Goal: Transaction & Acquisition: Purchase product/service

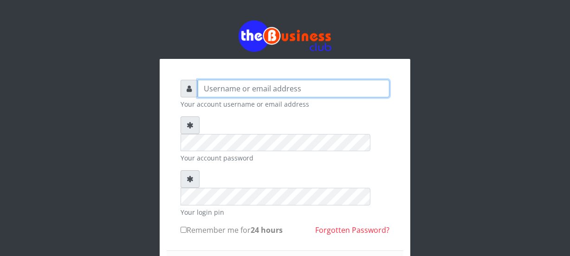
type input "Nacybaby"
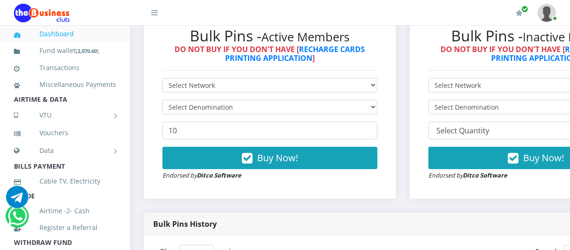
scroll to position [283, 0]
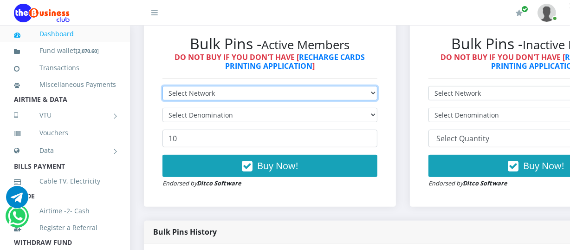
click at [377, 94] on select "Select Network MTN Globacom 9Mobile Airtel" at bounding box center [269, 93] width 215 height 14
select select "Glo"
click at [162, 87] on select "Select Network MTN Globacom 9Mobile Airtel" at bounding box center [269, 93] width 215 height 14
click at [376, 90] on select "Select Network MTN Globacom 9Mobile Airtel" at bounding box center [269, 93] width 215 height 14
select select "MTN"
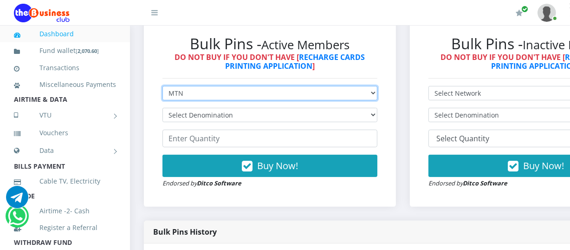
click at [162, 87] on select "Select Network MTN Globacom 9Mobile Airtel" at bounding box center [269, 93] width 215 height 14
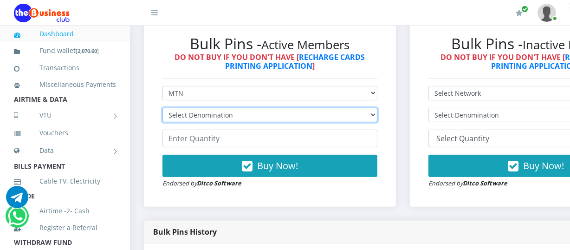
click at [377, 116] on select "Select Denomination" at bounding box center [269, 115] width 215 height 14
select select "193.88-200"
click at [162, 109] on select "Select Denomination MTN NGN100 - ₦96.94 MTN NGN200 - ₦193.88 MTN NGN400 - ₦387.…" at bounding box center [269, 115] width 215 height 14
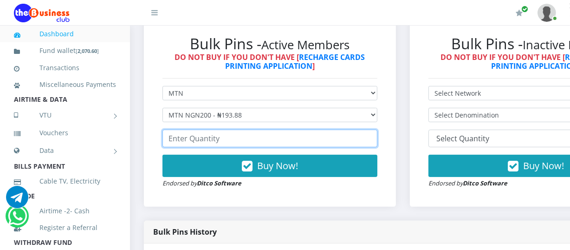
click at [168, 139] on input "number" at bounding box center [269, 138] width 215 height 18
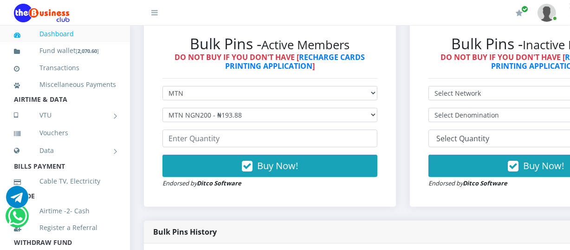
click at [65, 36] on link "Dashboard" at bounding box center [65, 33] width 102 height 21
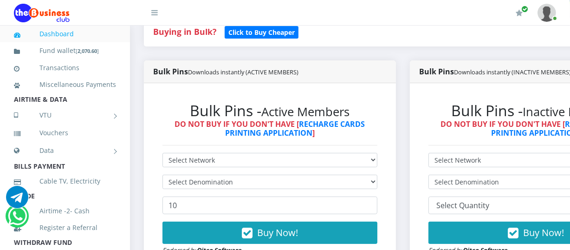
scroll to position [236, 0]
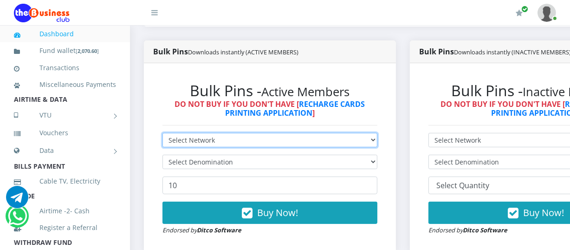
click at [377, 141] on select "Select Network MTN Globacom 9Mobile Airtel" at bounding box center [269, 140] width 215 height 14
select select "MTN"
click at [162, 134] on select "Select Network MTN Globacom 9Mobile Airtel" at bounding box center [269, 140] width 215 height 14
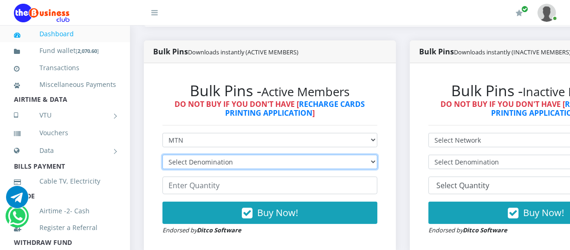
click at [377, 163] on select "Select Denomination MTN NGN100 - ₦96.94 MTN NGN200 - ₦193.88 MTN NGN400 - ₦387.…" at bounding box center [269, 161] width 215 height 14
select select "193.88-200"
click at [162, 156] on select "Select Denomination MTN NGN100 - ₦96.94 MTN NGN200 - ₦193.88 MTN NGN400 - ₦387.…" at bounding box center [269, 161] width 215 height 14
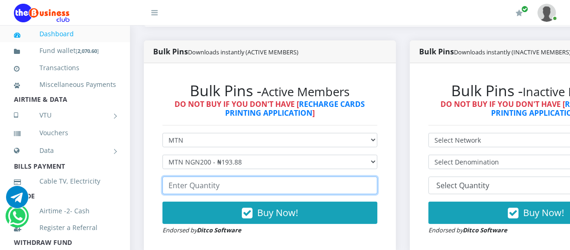
click at [168, 186] on input "number" at bounding box center [269, 185] width 215 height 18
type input "20"
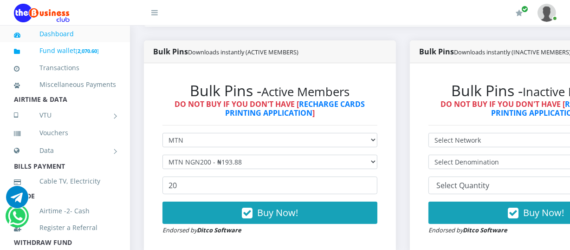
click at [82, 50] on b "2,070.60" at bounding box center [86, 50] width 19 height 7
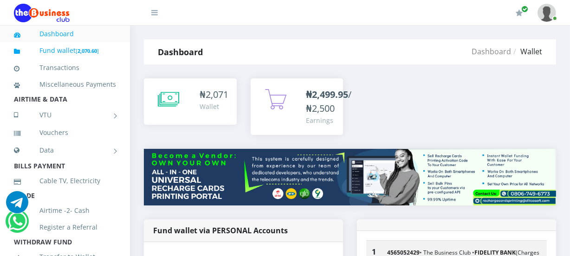
click at [81, 51] on b "2,070.60" at bounding box center [86, 50] width 19 height 7
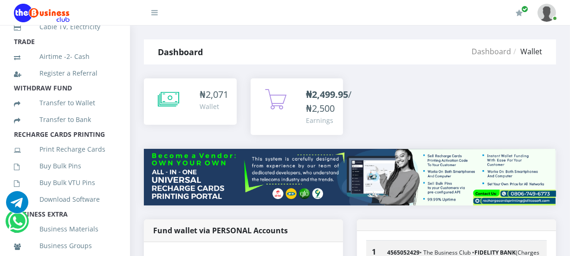
scroll to position [162, 0]
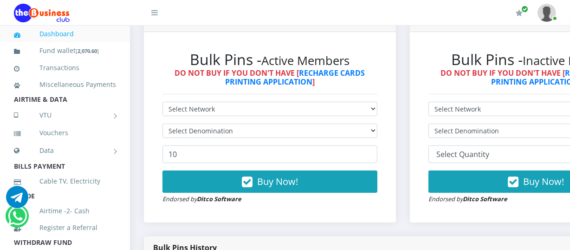
scroll to position [275, 0]
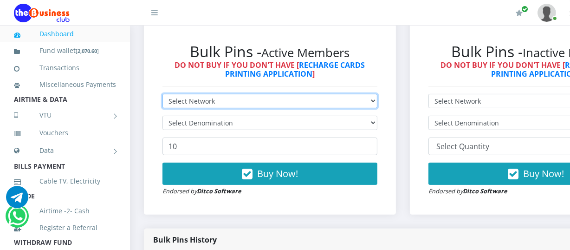
click at [377, 98] on select "Select Network MTN Globacom 9Mobile Airtel" at bounding box center [269, 101] width 215 height 14
select select "MTN"
click at [162, 95] on select "Select Network MTN Globacom 9Mobile Airtel" at bounding box center [269, 101] width 215 height 14
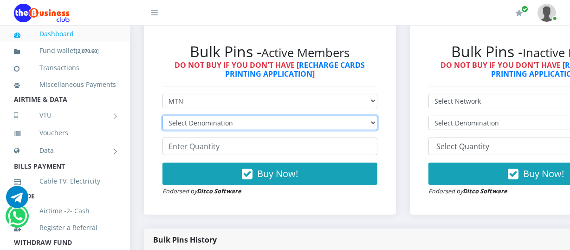
click at [377, 121] on select "Select Denomination MTN NGN100 - ₦96.94 MTN NGN200 - ₦193.88 MTN NGN400 - ₦387.…" at bounding box center [269, 122] width 215 height 14
select select "193.88-200"
click at [162, 116] on select "Select Denomination MTN NGN100 - ₦96.94 MTN NGN200 - ₦193.88 MTN NGN400 - ₦387.…" at bounding box center [269, 122] width 215 height 14
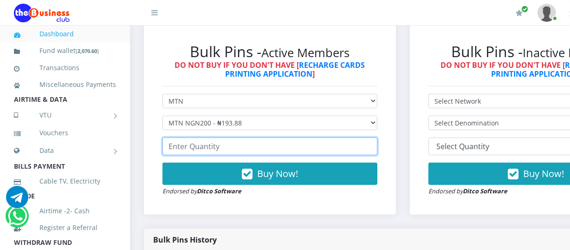
click at [170, 147] on input "number" at bounding box center [269, 146] width 215 height 18
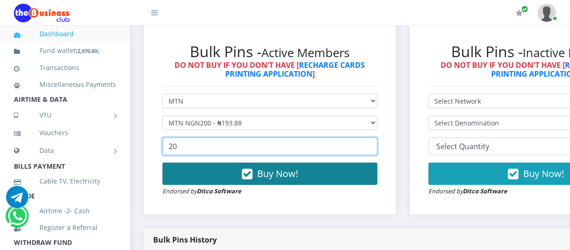
type input "20"
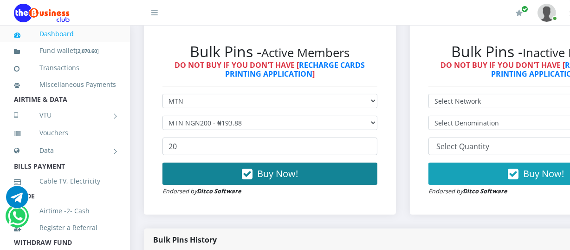
click at [256, 175] on button "Buy Now!" at bounding box center [269, 173] width 215 height 22
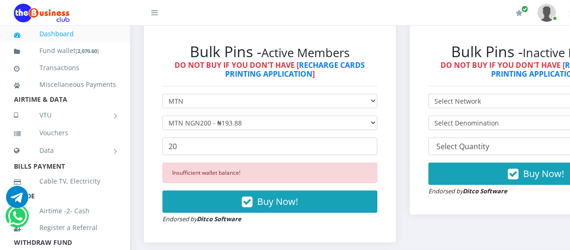
click at [81, 32] on link "Dashboard" at bounding box center [65, 33] width 102 height 21
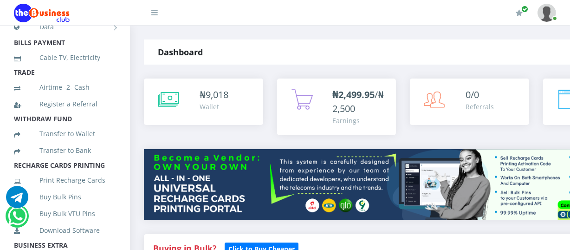
scroll to position [155, 0]
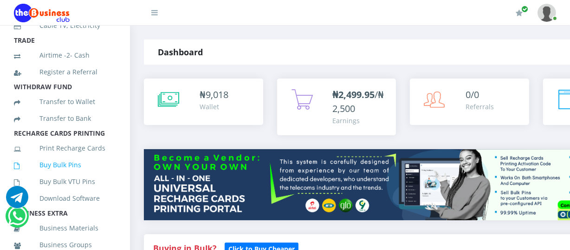
click at [73, 174] on link "Buy Bulk Pins" at bounding box center [65, 164] width 102 height 21
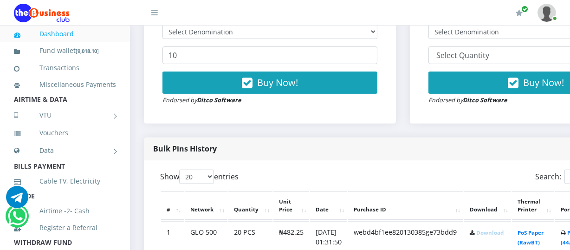
scroll to position [228, 0]
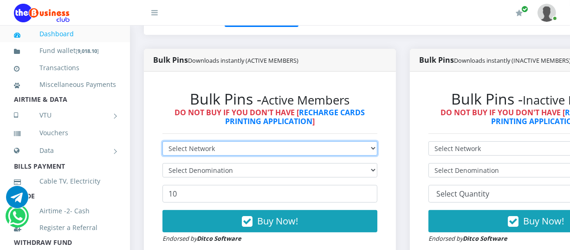
click at [377, 149] on select "Select Network MTN Globacom 9Mobile Airtel" at bounding box center [269, 148] width 215 height 14
select select "MTN"
click at [162, 142] on select "Select Network MTN Globacom 9Mobile Airtel" at bounding box center [269, 148] width 215 height 14
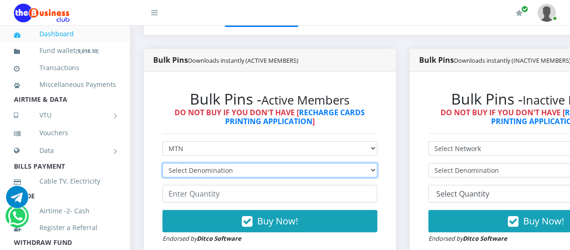
click at [376, 172] on select "Select Denomination MTN NGN100 - ₦96.94 MTN NGN200 - ₦193.88 MTN NGN400 - ₦387.…" at bounding box center [269, 170] width 215 height 14
select select "193.88-200"
click at [162, 164] on select "Select Denomination MTN NGN100 - ₦96.94 MTN NGN200 - ₦193.88 MTN NGN400 - ₦387.…" at bounding box center [269, 170] width 215 height 14
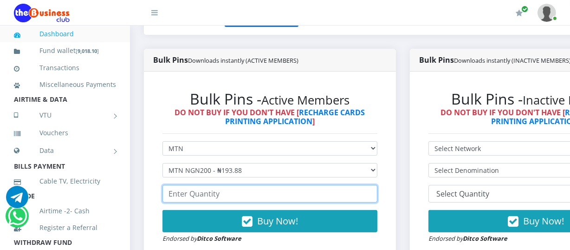
click at [170, 195] on input "number" at bounding box center [269, 194] width 215 height 18
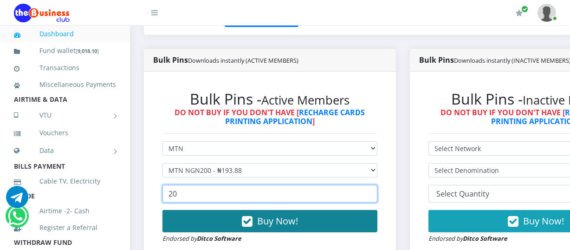
type input "20"
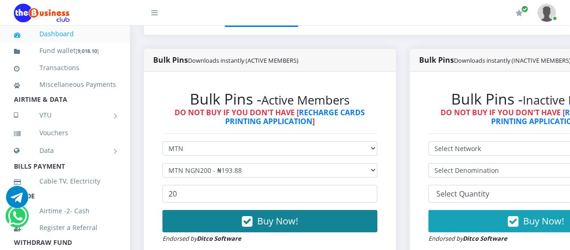
click at [274, 223] on span "Buy Now!" at bounding box center [277, 220] width 41 height 13
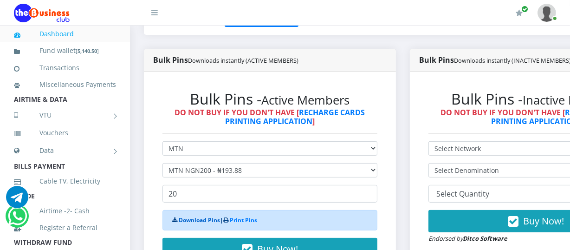
click at [204, 219] on link "Download Pins" at bounding box center [199, 220] width 41 height 8
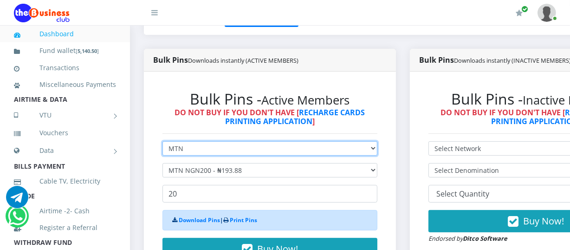
click at [377, 148] on select "Select Network MTN Globacom 9Mobile Airtel" at bounding box center [269, 148] width 215 height 14
select select "Glo"
click at [162, 142] on select "Select Network MTN Globacom 9Mobile Airtel" at bounding box center [269, 148] width 215 height 14
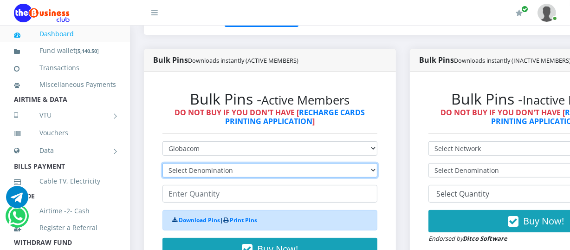
click at [377, 169] on select "Select Denomination Glo NGN100 - ₦96.45 Glo NGN200 - ₦192.90 Glo NGN500 - ₦482.…" at bounding box center [269, 170] width 215 height 14
select select "192.9-200"
click at [162, 164] on select "Select Denomination Glo NGN100 - ₦96.45 Glo NGN200 - ₦192.90 Glo NGN500 - ₦482.…" at bounding box center [269, 170] width 215 height 14
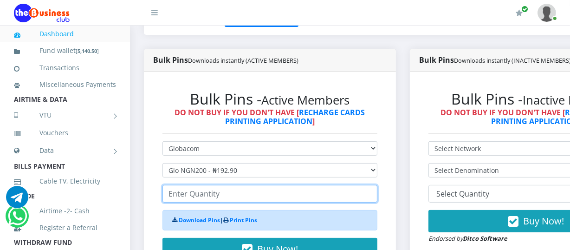
click at [170, 195] on input "number" at bounding box center [269, 194] width 215 height 18
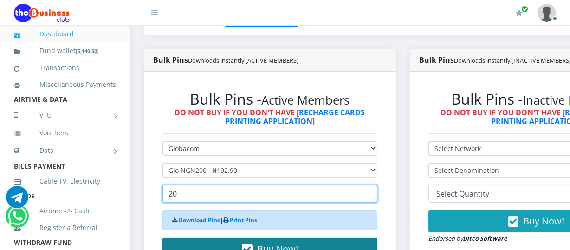
type input "20"
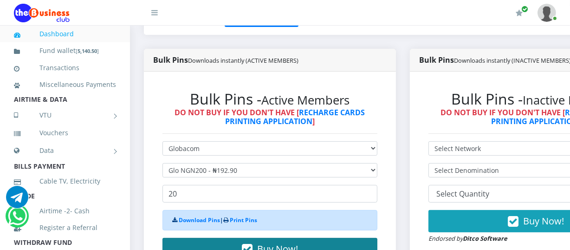
click at [269, 245] on span "Buy Now!" at bounding box center [277, 248] width 41 height 13
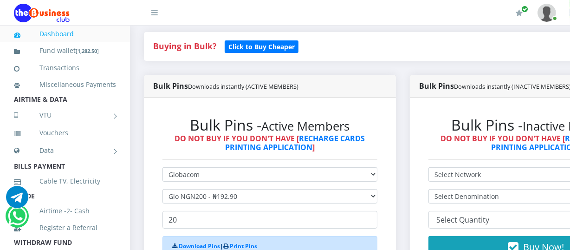
scroll to position [230, 0]
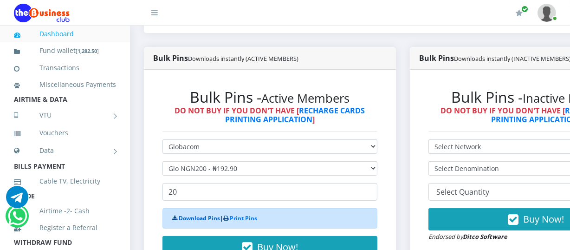
click at [195, 219] on link "Download Pins" at bounding box center [199, 218] width 41 height 8
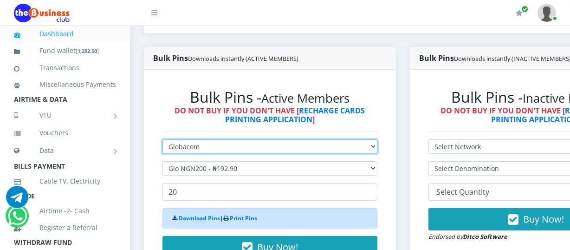
click at [377, 145] on select "Select Network MTN Globacom 9Mobile Airtel" at bounding box center [269, 146] width 215 height 14
select select "MTN"
click at [162, 141] on select "Select Network MTN Globacom 9Mobile Airtel" at bounding box center [269, 146] width 215 height 14
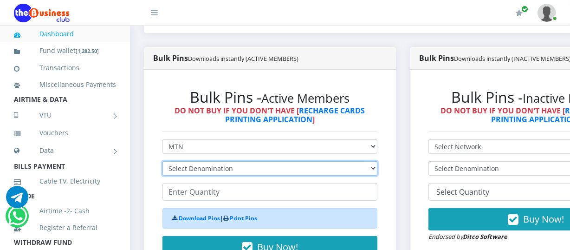
click at [377, 167] on select "Select Denomination MTN NGN100 - ₦96.94 MTN NGN200 - ₦193.88 MTN NGN400 - ₦387.…" at bounding box center [269, 168] width 215 height 14
select select "96.94-100"
click at [162, 162] on select "Select Denomination MTN NGN100 - ₦96.94 MTN NGN200 - ₦193.88 MTN NGN400 - ₦387.…" at bounding box center [269, 168] width 215 height 14
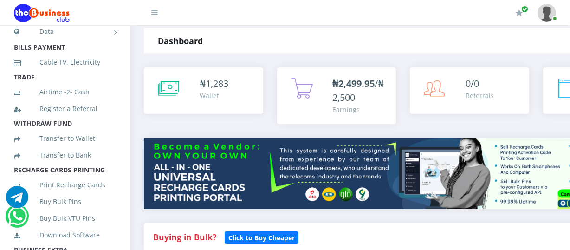
scroll to position [127, 0]
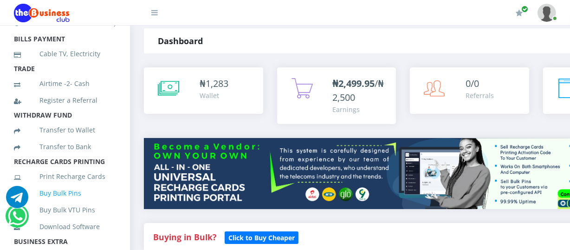
click at [56, 202] on link "Buy Bulk Pins" at bounding box center [65, 192] width 102 height 21
click at [70, 201] on link "Buy Bulk Pins" at bounding box center [65, 192] width 102 height 21
click at [64, 204] on link "Buy Bulk Pins" at bounding box center [65, 192] width 102 height 21
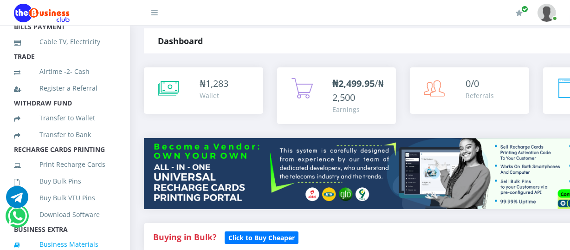
scroll to position [151, 0]
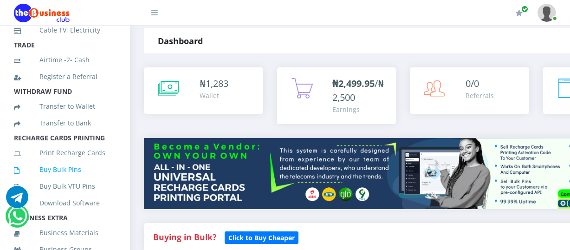
click at [66, 180] on link "Buy Bulk Pins" at bounding box center [65, 169] width 102 height 21
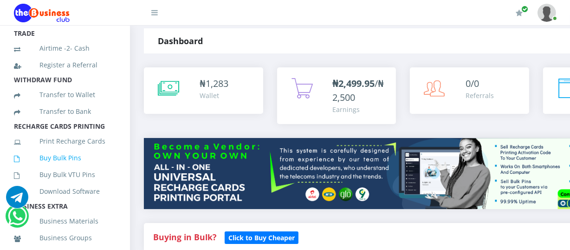
click at [64, 166] on link "Buy Bulk Pins" at bounding box center [65, 157] width 102 height 21
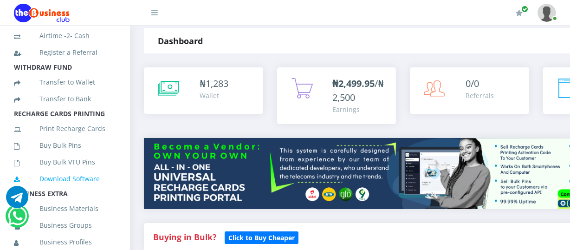
scroll to position [187, 0]
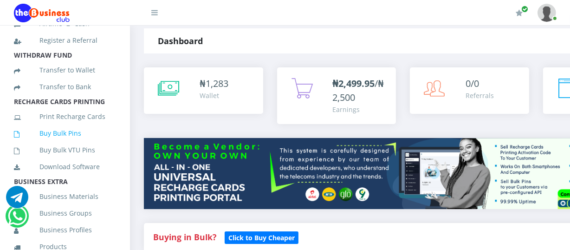
click at [73, 143] on link "Buy Bulk Pins" at bounding box center [65, 132] width 102 height 21
click at [53, 144] on link "Buy Bulk Pins" at bounding box center [65, 132] width 102 height 21
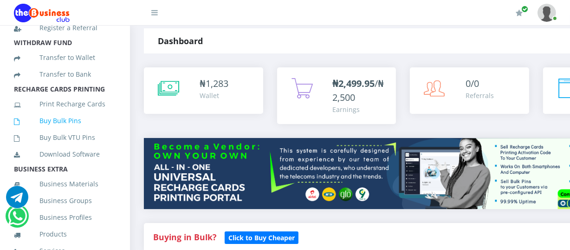
click at [66, 131] on link "Buy Bulk Pins" at bounding box center [65, 120] width 102 height 21
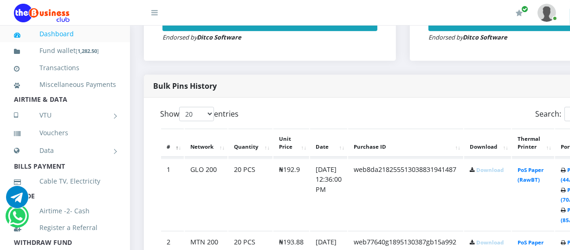
scroll to position [291, 0]
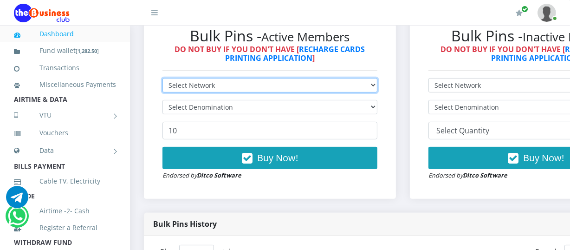
click at [377, 85] on select "Select Network MTN Globacom 9Mobile Airtel" at bounding box center [269, 85] width 215 height 14
select select "MTN"
click at [162, 79] on select "Select Network MTN Globacom 9Mobile Airtel" at bounding box center [269, 85] width 215 height 14
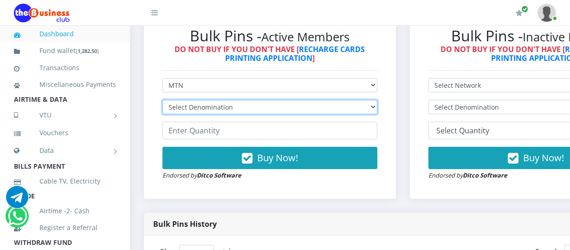
click at [377, 109] on select "Select Denomination MTN NGN100 - ₦96.94 MTN NGN200 - ₦193.88 MTN NGN400 - ₦387.…" at bounding box center [269, 107] width 215 height 14
select select "96.94-100"
click at [162, 101] on select "Select Denomination MTN NGN100 - ₦96.94 MTN NGN200 - ₦193.88 MTN NGN400 - ₦387.…" at bounding box center [269, 107] width 215 height 14
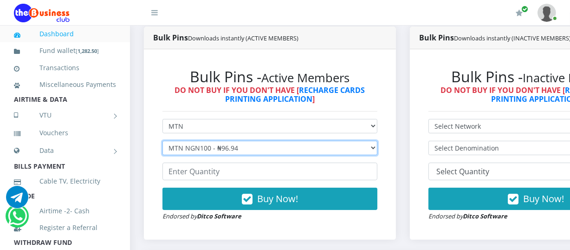
scroll to position [265, 0]
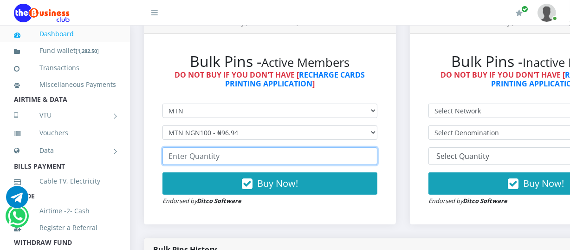
click at [169, 158] on input "number" at bounding box center [269, 156] width 215 height 18
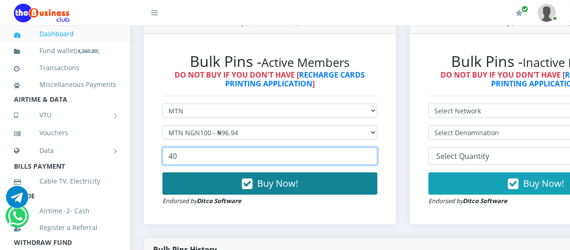
type input "40"
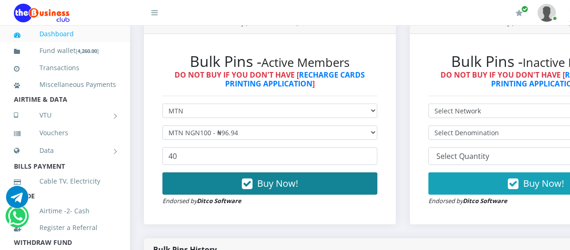
click at [273, 183] on span "Buy Now!" at bounding box center [277, 183] width 41 height 13
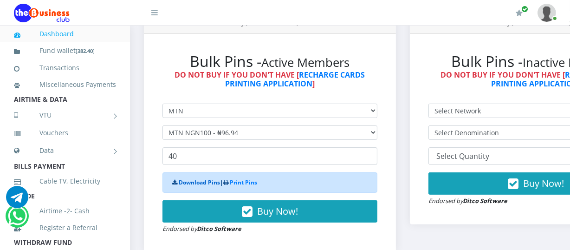
click at [199, 180] on link "Download Pins" at bounding box center [199, 182] width 41 height 8
click at [72, 32] on link "Dashboard" at bounding box center [65, 33] width 102 height 21
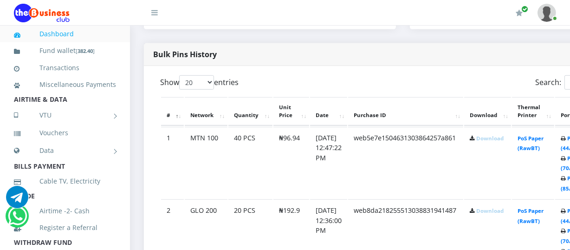
scroll to position [500, 0]
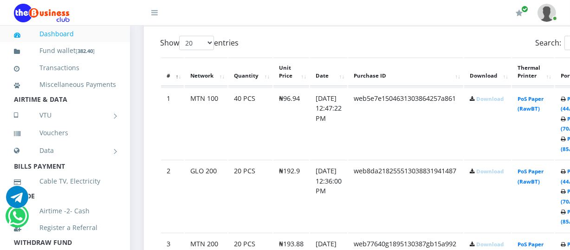
click at [493, 100] on link "Download" at bounding box center [489, 98] width 27 height 7
click at [491, 176] on td "Download" at bounding box center [487, 196] width 47 height 72
click at [492, 168] on link "Download" at bounding box center [489, 170] width 27 height 7
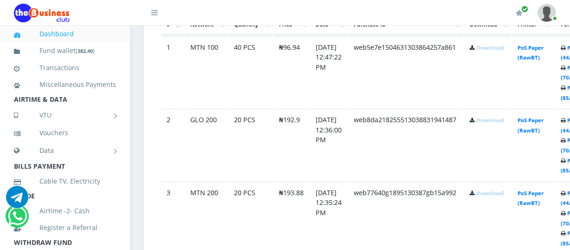
scroll to position [578, 0]
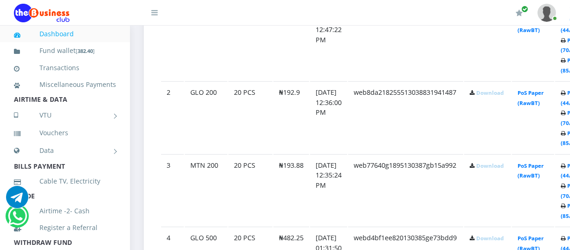
click at [498, 165] on link "Download" at bounding box center [489, 165] width 27 height 7
